Goal: Transaction & Acquisition: Obtain resource

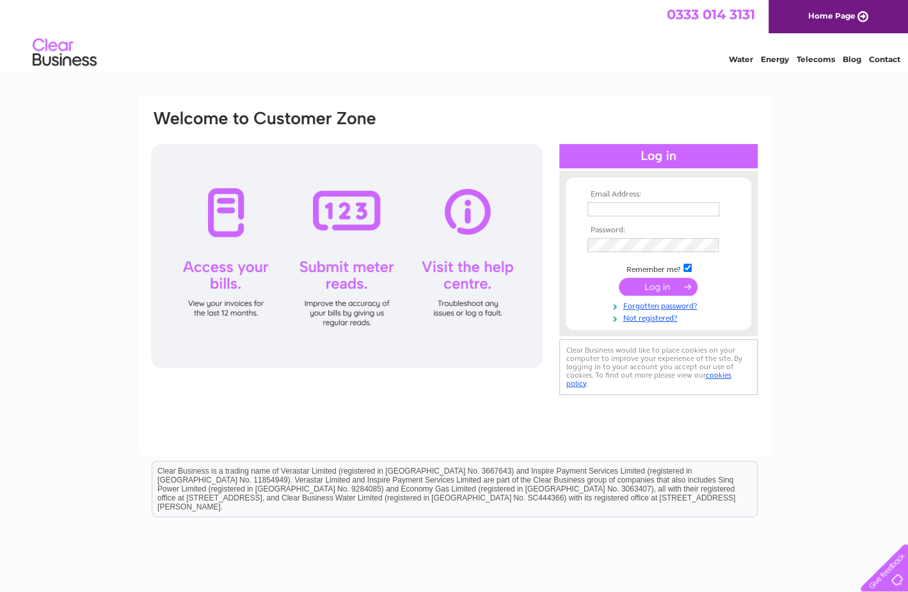
type input "k.neave@hotmail.co.uk"
click at [637, 280] on input "submit" at bounding box center [658, 287] width 79 height 18
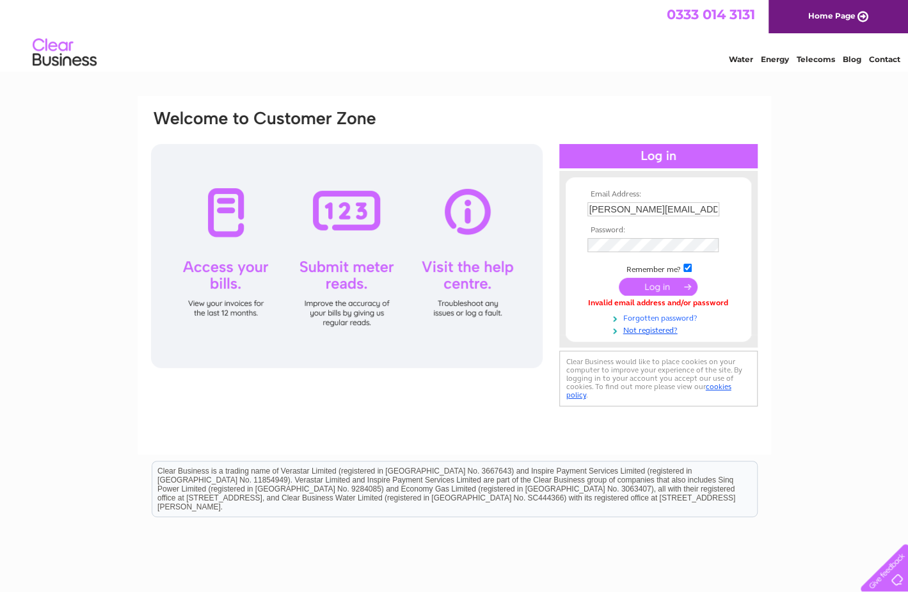
click at [652, 319] on link "Forgotten password?" at bounding box center [660, 317] width 145 height 12
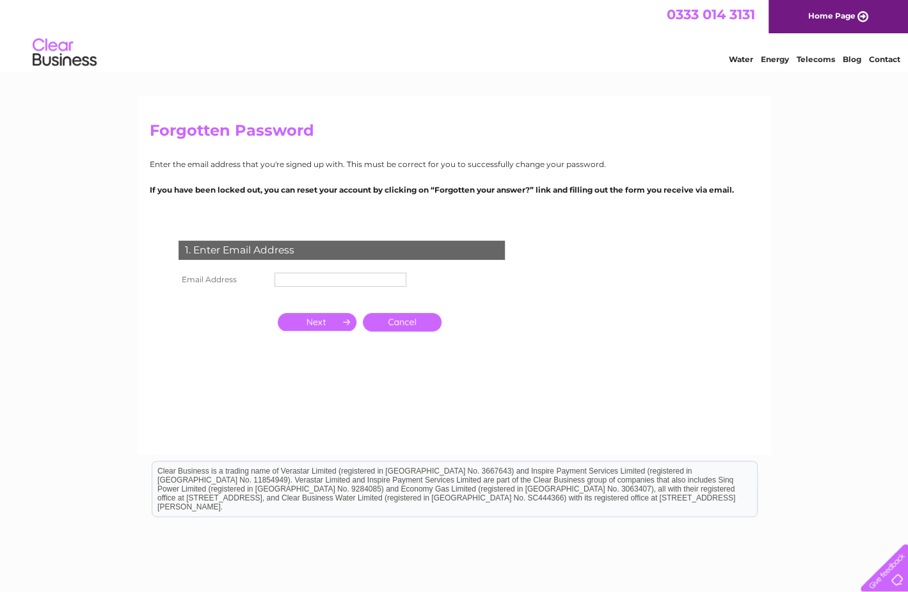
click at [327, 266] on td "1. Enter Email Address" at bounding box center [341, 249] width 333 height 42
click at [320, 282] on input "text" at bounding box center [341, 280] width 132 height 14
type input "k.neave@hotmail.co.uk"
click at [314, 323] on input "button" at bounding box center [317, 323] width 79 height 18
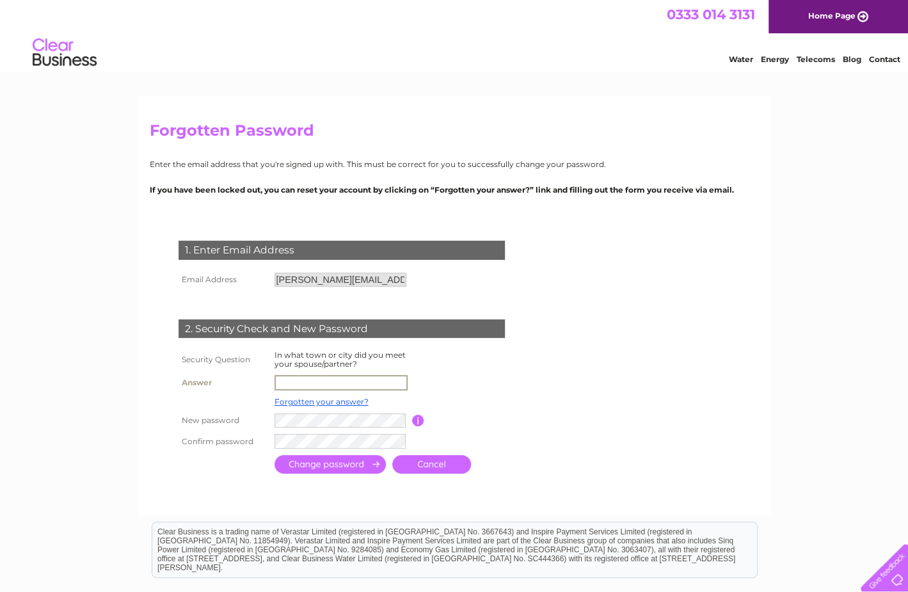
click at [310, 385] on input "text" at bounding box center [341, 382] width 133 height 15
type input "k.neave@hotmail.co.uk"
click at [417, 418] on input "button" at bounding box center [418, 420] width 12 height 12
click at [333, 468] on input "submit" at bounding box center [330, 463] width 111 height 19
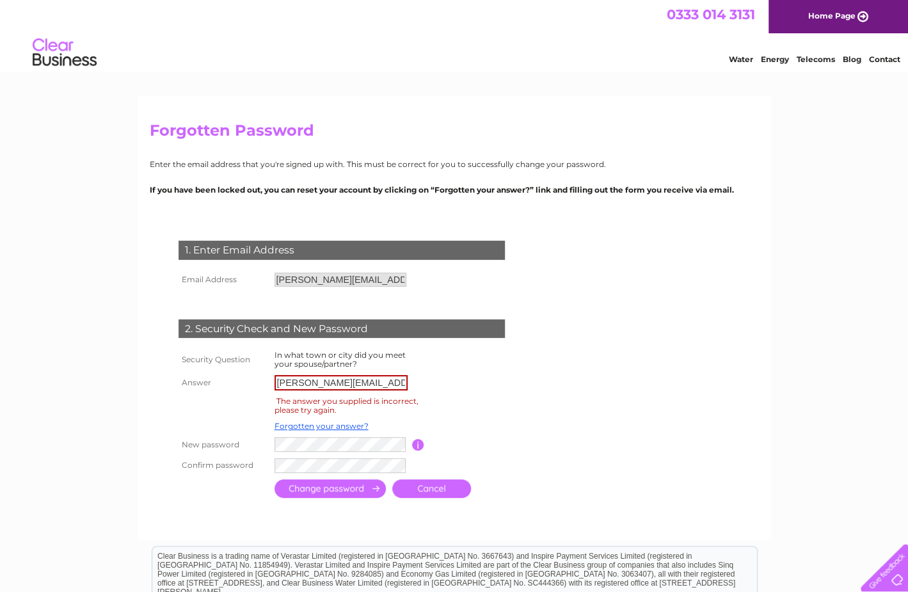
click at [371, 376] on input "[PERSON_NAME][EMAIL_ADDRESS][DOMAIN_NAME]" at bounding box center [341, 382] width 133 height 15
type input "k"
type input "Dundee"
click at [502, 397] on td at bounding box center [475, 406] width 102 height 24
click at [321, 493] on input "submit" at bounding box center [330, 488] width 111 height 19
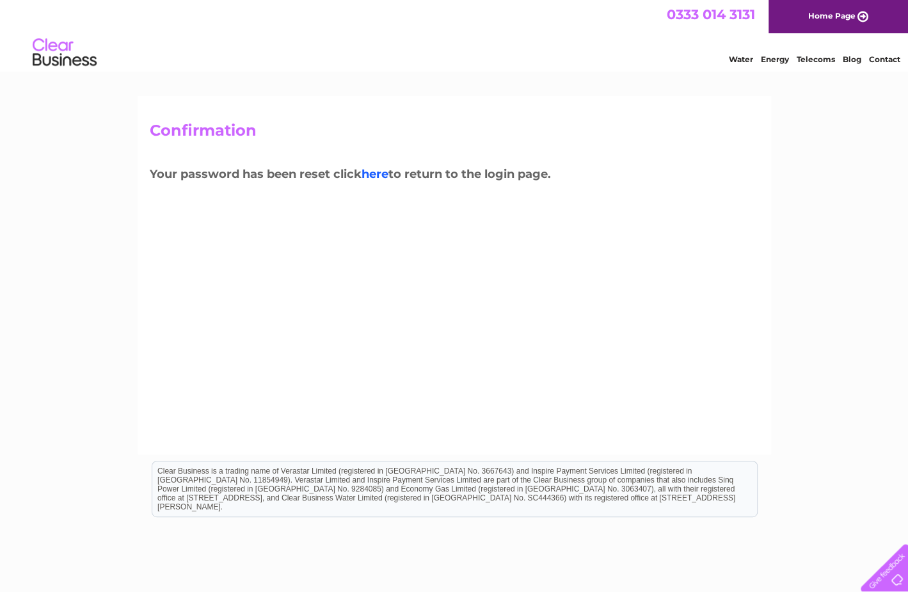
click at [385, 175] on link "here" at bounding box center [375, 174] width 27 height 14
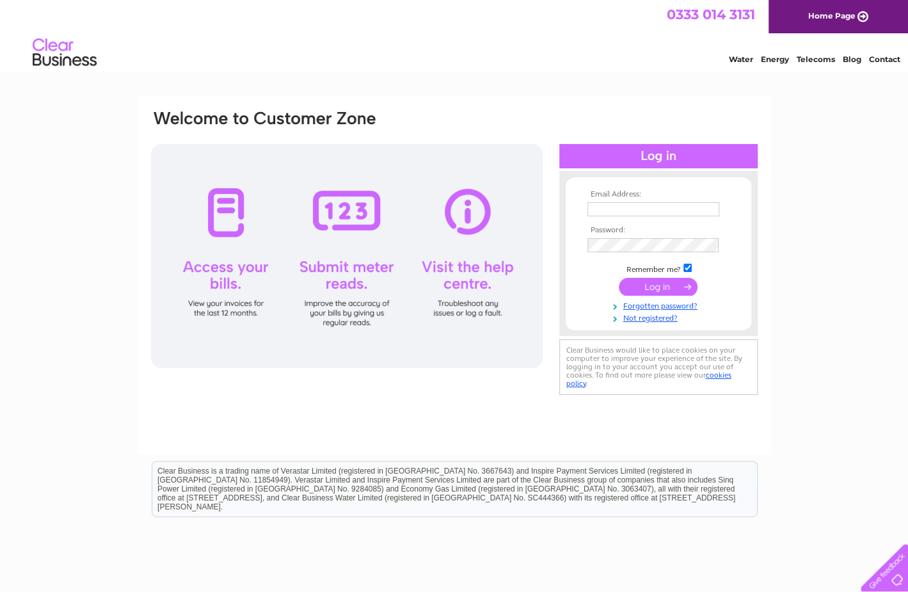
type input "k.neave@hotmail.co.uk"
click at [676, 286] on input "submit" at bounding box center [658, 287] width 79 height 18
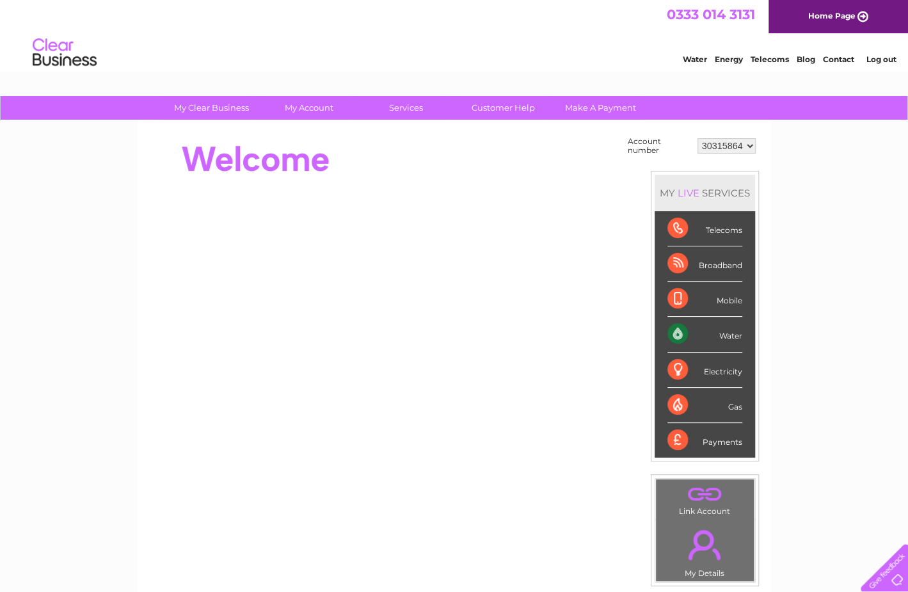
click at [700, 332] on div "Water" at bounding box center [705, 334] width 75 height 35
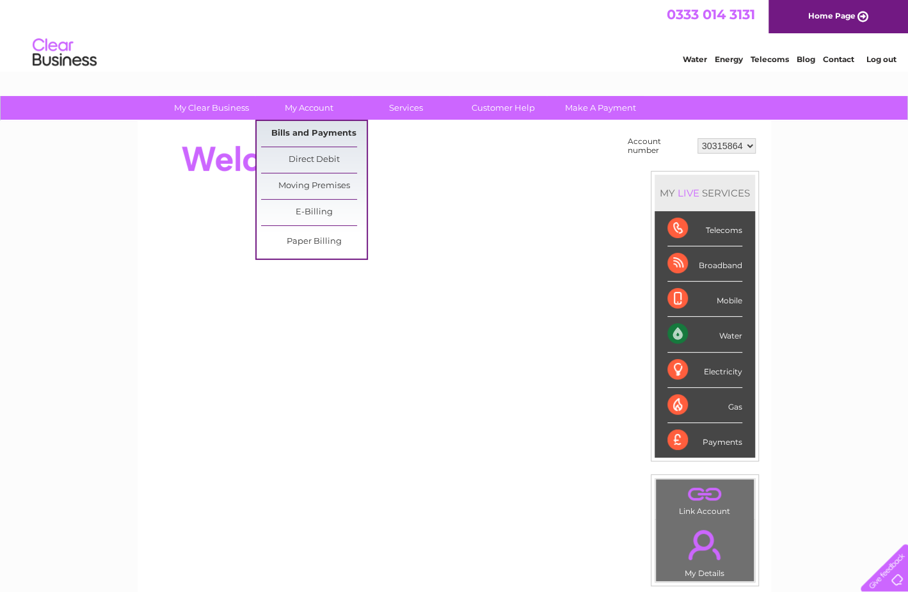
click at [316, 136] on link "Bills and Payments" at bounding box center [314, 134] width 106 height 26
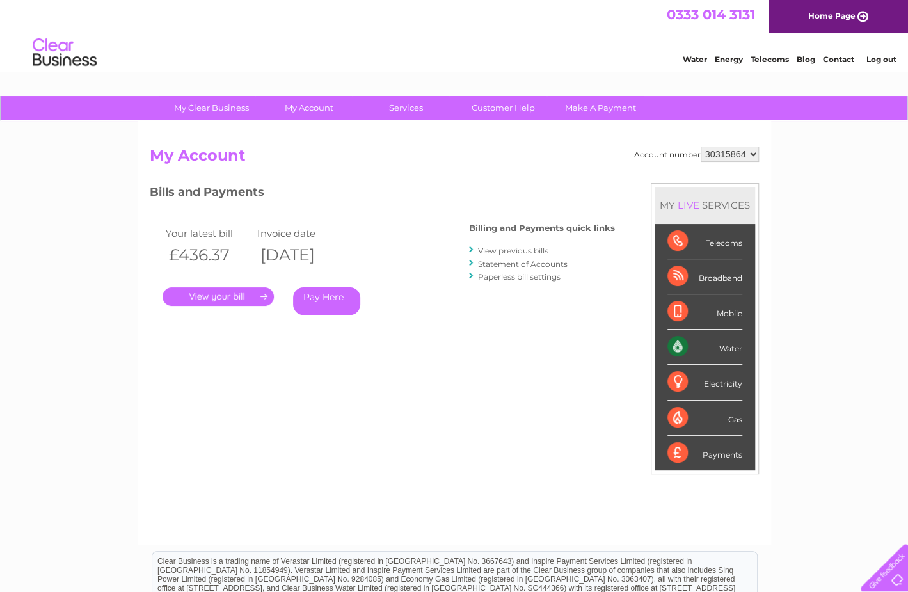
click at [230, 300] on link "." at bounding box center [218, 296] width 111 height 19
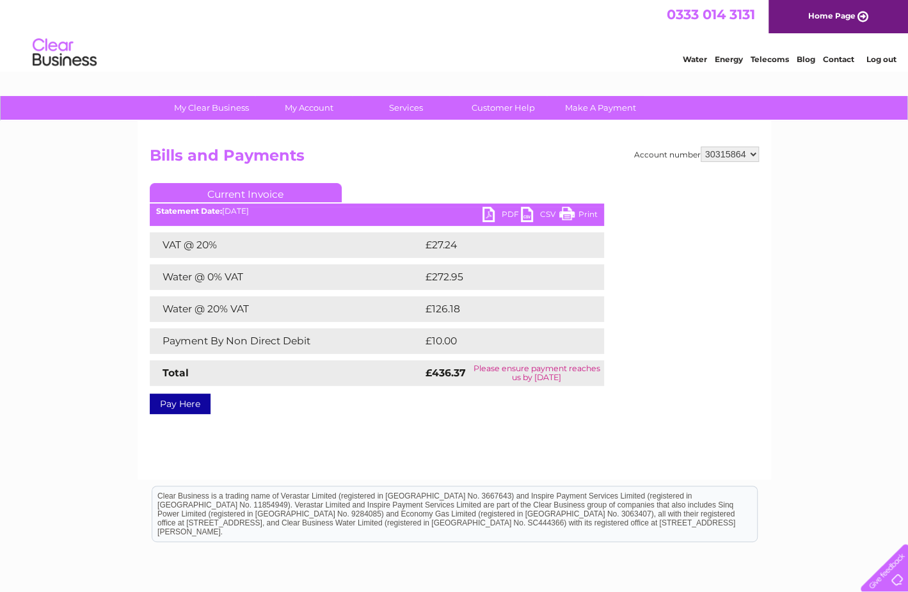
click at [525, 215] on link "CSV" at bounding box center [540, 216] width 38 height 19
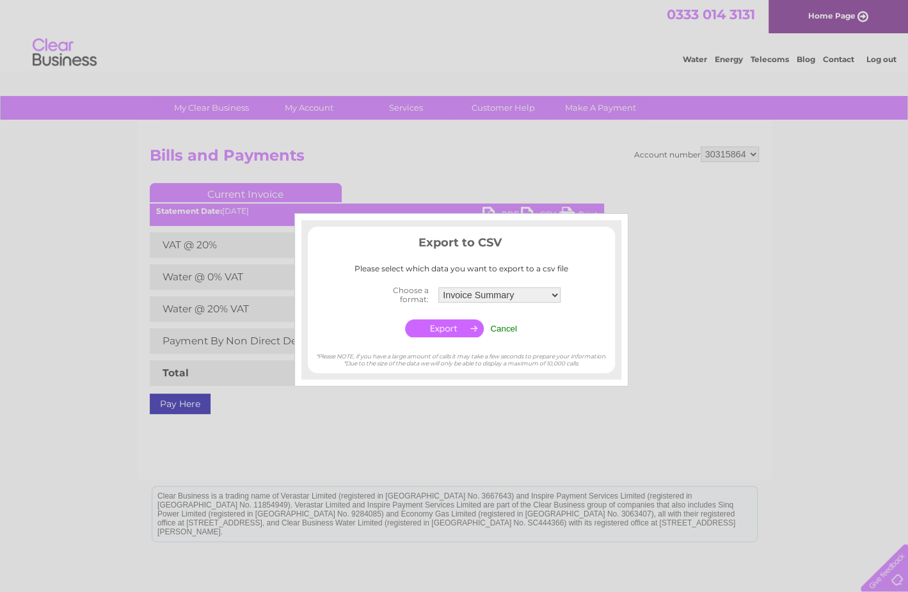
click at [423, 335] on input "button" at bounding box center [444, 328] width 79 height 18
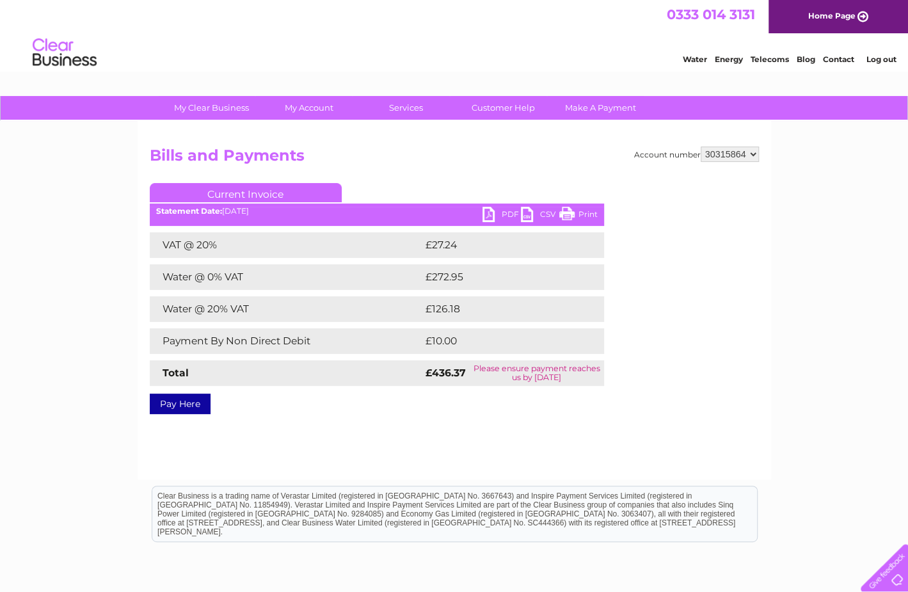
click at [471, 42] on div "Water Energy Telecoms Blog Contact Log out" at bounding box center [454, 54] width 908 height 42
click at [492, 212] on link "PDF" at bounding box center [502, 216] width 38 height 19
click at [502, 213] on link "PDF" at bounding box center [502, 216] width 38 height 19
click at [480, 215] on div "Statement Date: [DATE]" at bounding box center [377, 211] width 454 height 9
click at [494, 216] on link "PDF" at bounding box center [502, 216] width 38 height 19
